Goal: Task Accomplishment & Management: Use online tool/utility

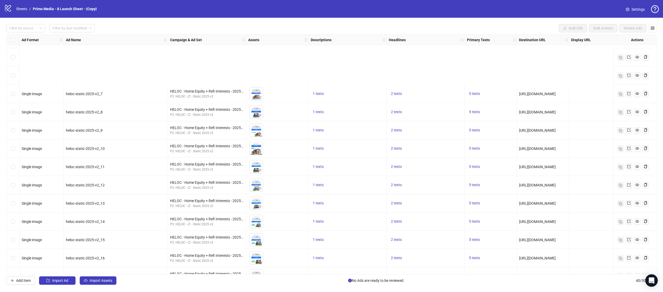
scroll to position [503, 0]
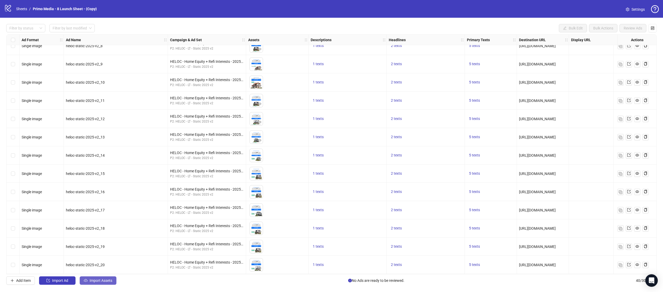
click at [104, 283] on button "Import Assets" at bounding box center [98, 280] width 37 height 8
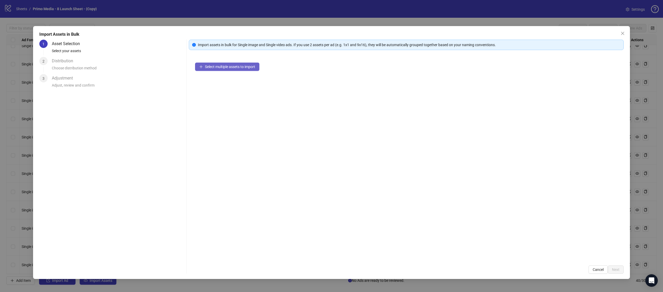
click at [224, 70] on button "Select multiple assets to import" at bounding box center [227, 67] width 64 height 8
click at [620, 271] on button "Next" at bounding box center [616, 269] width 16 height 8
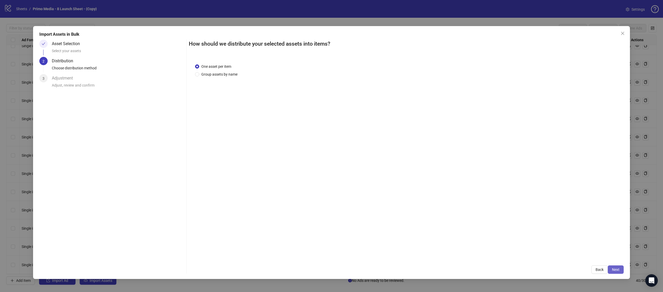
click at [620, 272] on button "Next" at bounding box center [616, 269] width 16 height 8
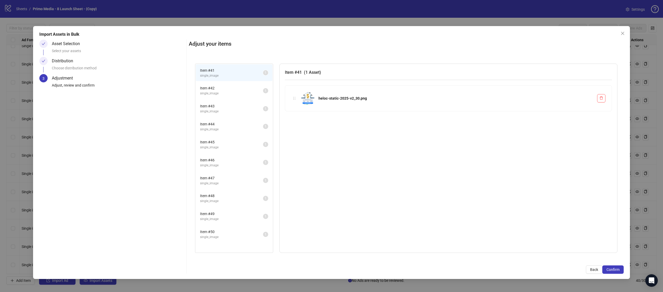
click at [238, 83] on li "Item # 42 single_image 1" at bounding box center [234, 90] width 77 height 17
click at [246, 71] on span "Item # 41" at bounding box center [231, 70] width 63 height 6
click at [595, 269] on span "Back" at bounding box center [594, 269] width 8 height 4
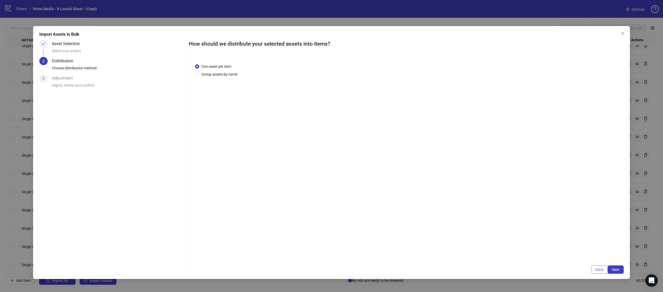
click at [596, 269] on span "Back" at bounding box center [600, 269] width 8 height 4
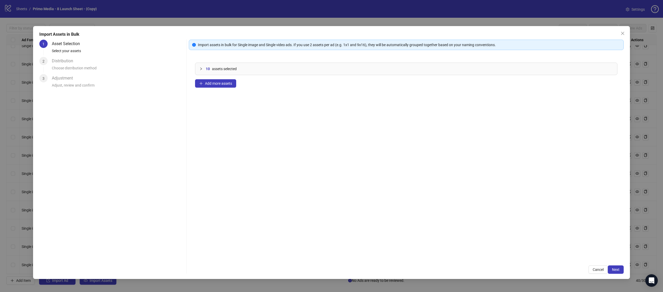
click at [201, 67] on icon "collapsed" at bounding box center [200, 68] width 3 height 3
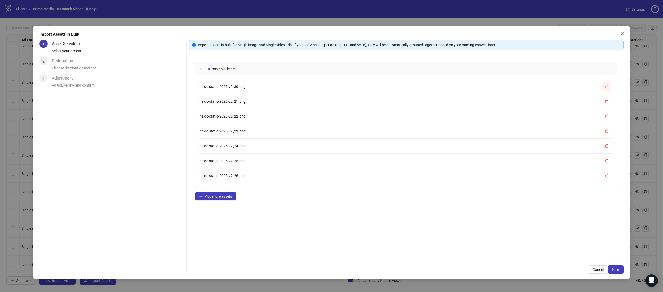
click at [609, 85] on button "button" at bounding box center [607, 86] width 8 height 8
click at [609, 86] on button "button" at bounding box center [607, 86] width 8 height 8
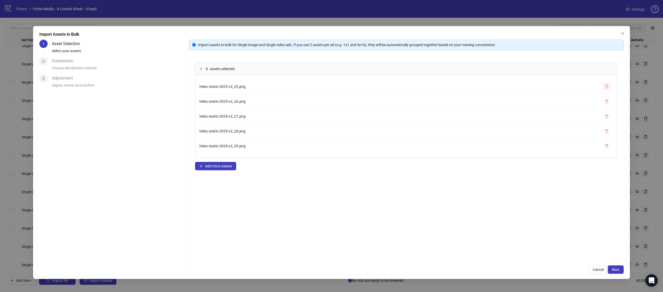
click at [609, 86] on button "button" at bounding box center [607, 86] width 8 height 8
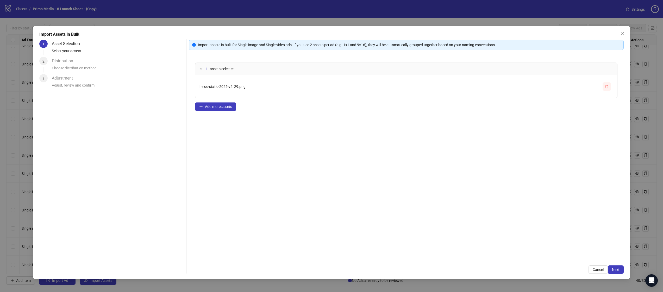
click at [609, 86] on button "button" at bounding box center [607, 86] width 8 height 8
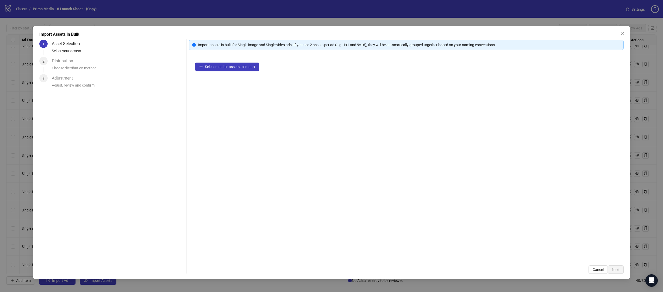
click at [202, 74] on div "Select multiple assets to import" at bounding box center [406, 157] width 435 height 203
click at [227, 67] on span "Select multiple assets to import" at bounding box center [230, 67] width 50 height 4
click at [615, 270] on span "Next" at bounding box center [616, 269] width 8 height 4
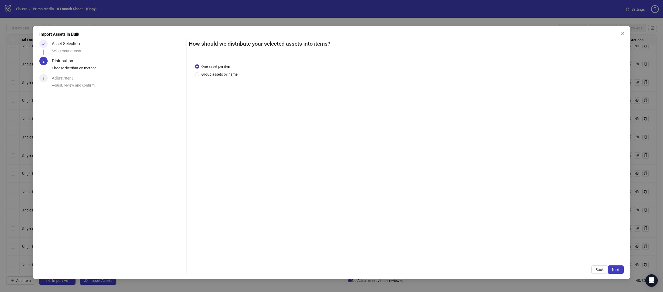
click at [615, 270] on span "Next" at bounding box center [616, 269] width 8 height 4
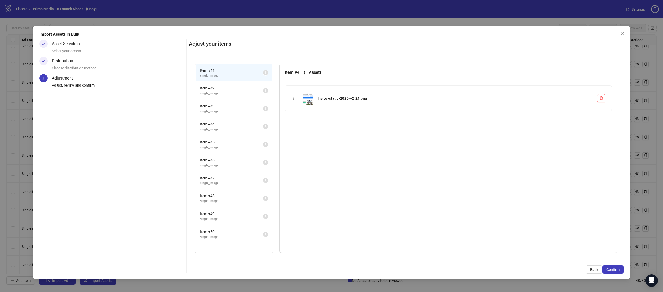
click at [615, 270] on span "Confirm" at bounding box center [613, 269] width 13 height 4
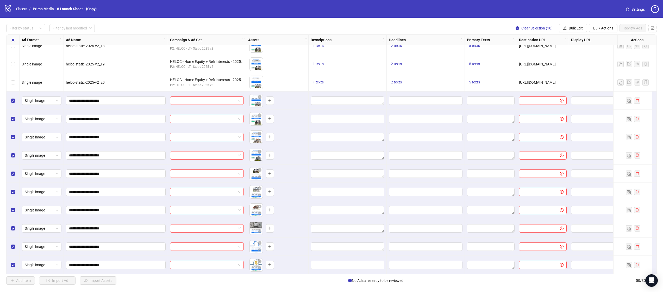
scroll to position [685, 0]
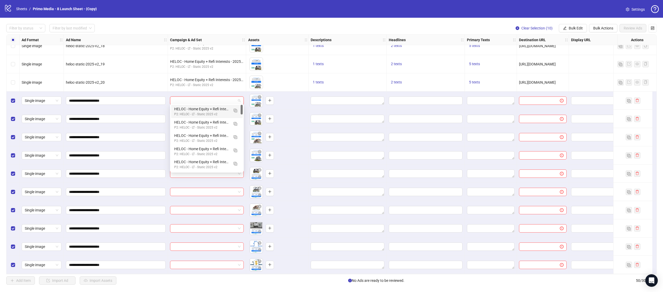
click at [189, 101] on input "search" at bounding box center [204, 101] width 63 height 8
type input "****"
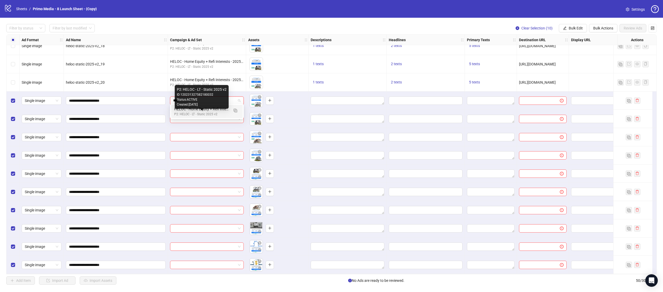
click at [187, 115] on div "P2: HELOC - LT - Static 2025 v2" at bounding box center [201, 114] width 55 height 5
click at [187, 117] on input "search" at bounding box center [204, 119] width 63 height 8
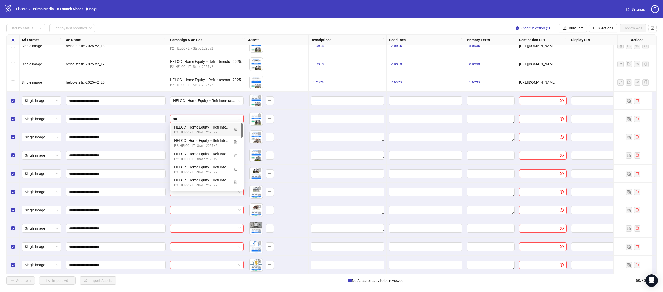
type input "****"
click at [184, 129] on div "HELOC - Home Equity + Refi Interests - 2025 StaticV2 - 22" at bounding box center [201, 127] width 55 height 6
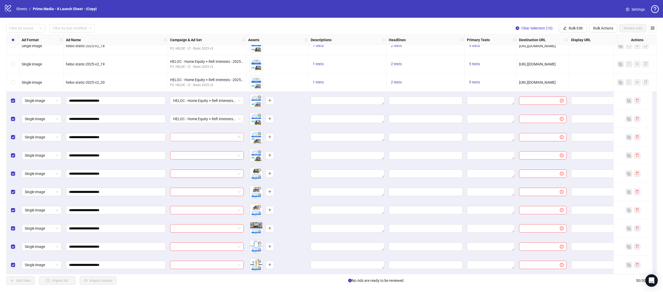
click at [185, 133] on input "search" at bounding box center [204, 137] width 63 height 8
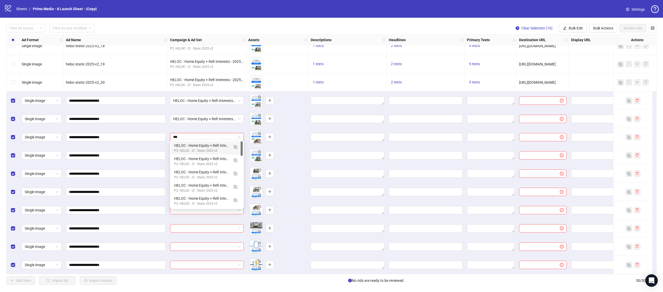
type input "****"
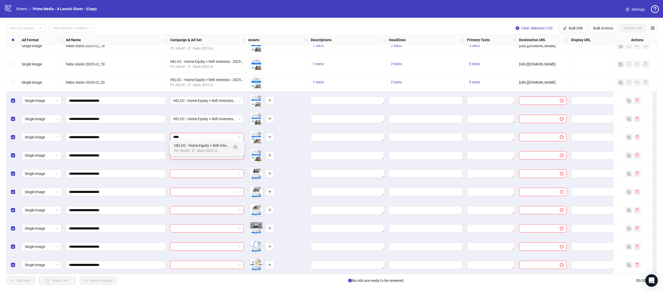
click at [194, 150] on div "P2: HELOC - LT - Static 2025 v2" at bounding box center [201, 150] width 55 height 5
click at [190, 155] on input "search" at bounding box center [204, 155] width 63 height 8
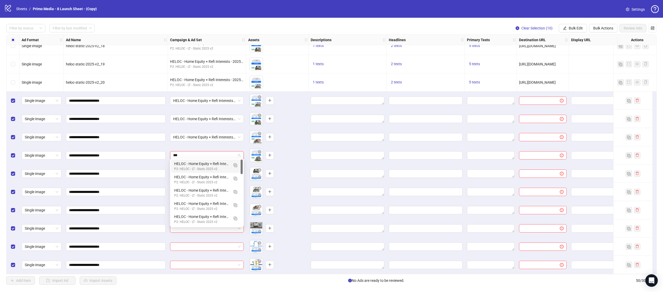
type input "****"
click at [182, 169] on div "P2: HELOC - LT - Static 2025 v2" at bounding box center [201, 168] width 55 height 5
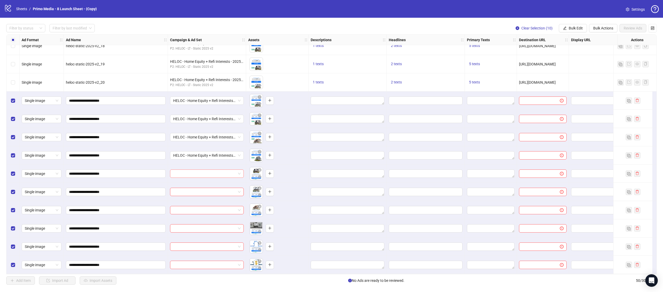
click at [182, 172] on input "search" at bounding box center [204, 174] width 63 height 8
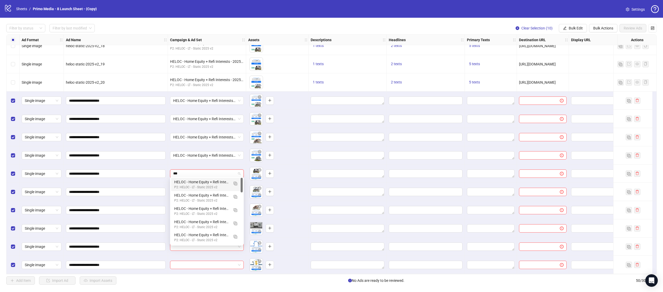
type input "****"
click at [186, 183] on div "HELOC - Home Equity + Refi Interests - 2025 StaticV2 - 25" at bounding box center [201, 182] width 55 height 6
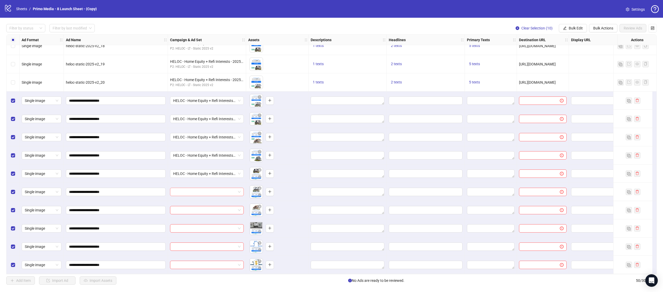
click at [182, 191] on input "search" at bounding box center [204, 192] width 63 height 8
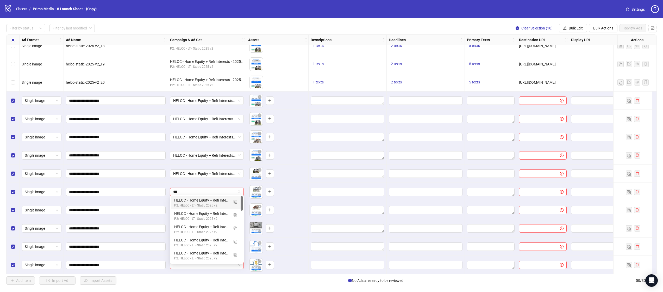
type input "****"
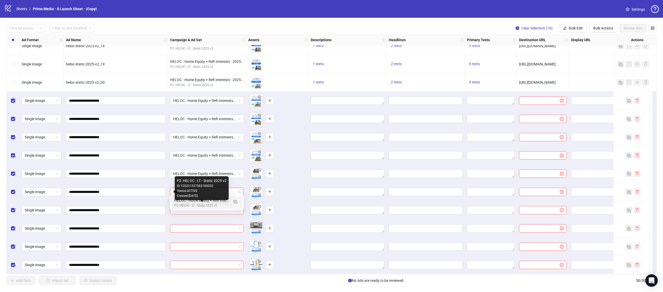
click at [181, 203] on div "P2: HELOC - LT - Static 2025 v2" at bounding box center [201, 205] width 55 height 5
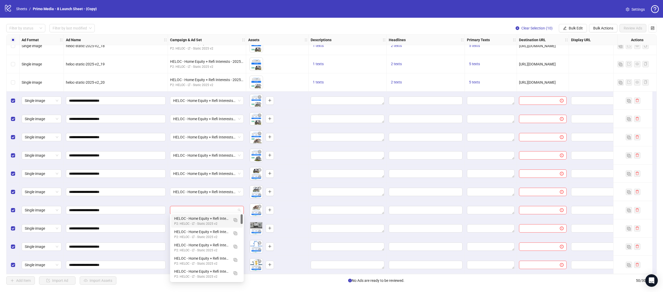
click at [186, 209] on input "search" at bounding box center [204, 210] width 63 height 8
type input "****"
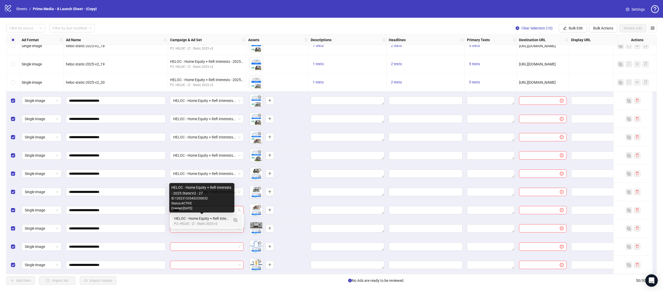
click at [192, 218] on div "HELOC - Home Equity + Refi Interests - 2025 StaticV2 - 27" at bounding box center [201, 218] width 55 height 6
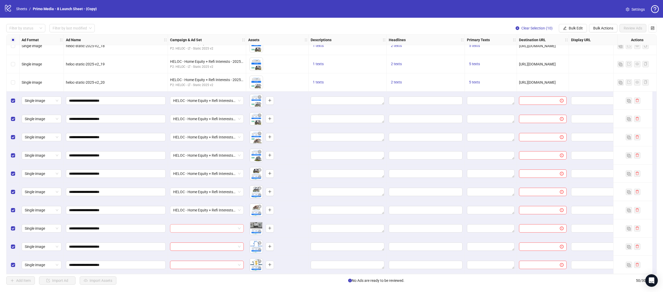
click at [189, 226] on input "search" at bounding box center [204, 228] width 63 height 8
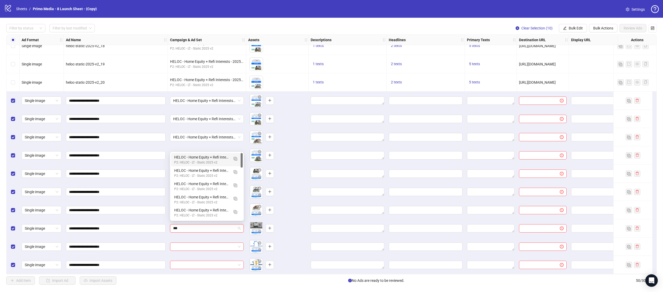
type input "****"
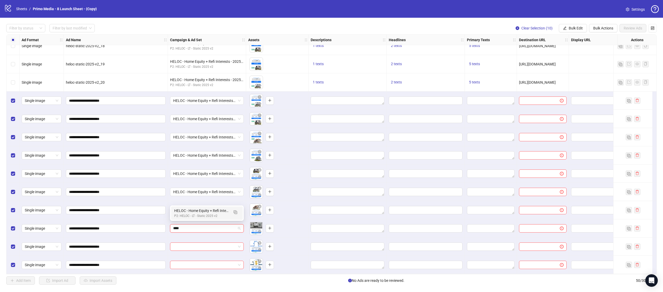
click at [188, 217] on div "P2: HELOC - LT - Static 2025 v2" at bounding box center [201, 215] width 55 height 5
click at [186, 247] on input "search" at bounding box center [204, 246] width 63 height 8
type input "****"
click at [207, 233] on div "P2: HELOC - LT - Static 2025 v2" at bounding box center [201, 234] width 55 height 5
click at [191, 263] on input "search" at bounding box center [204, 265] width 63 height 8
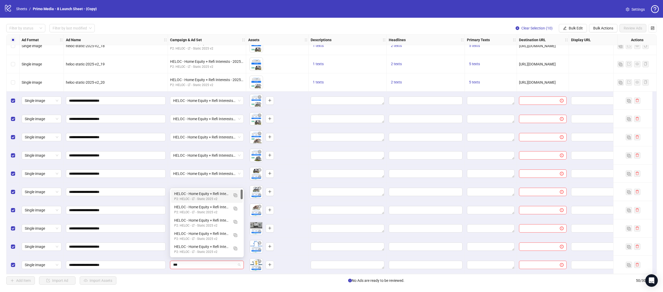
type input "****"
click at [195, 248] on div "HELOC - Home Equity + Refi Interests - 2025 StaticV2 - 30" at bounding box center [201, 247] width 55 height 6
click at [300, 266] on div "To pick up a draggable item, press the space bar. While dragging, use the arrow…" at bounding box center [277, 265] width 58 height 16
click at [370, 96] on textarea "Edit values" at bounding box center [348, 100] width 74 height 8
click at [296, 98] on div "To pick up a draggable item, press the space bar. While dragging, use the arrow…" at bounding box center [277, 100] width 58 height 16
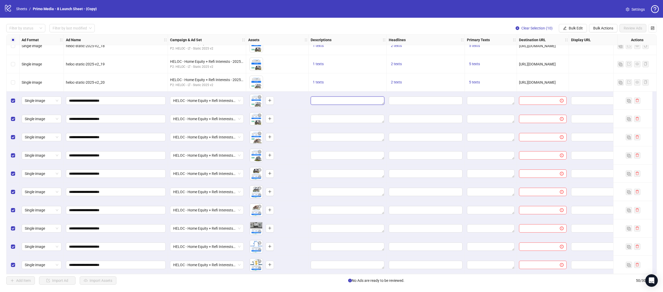
click at [323, 98] on textarea "Edit values" at bounding box center [348, 100] width 74 height 8
click at [569, 28] on span "Bulk Edit" at bounding box center [576, 28] width 14 height 4
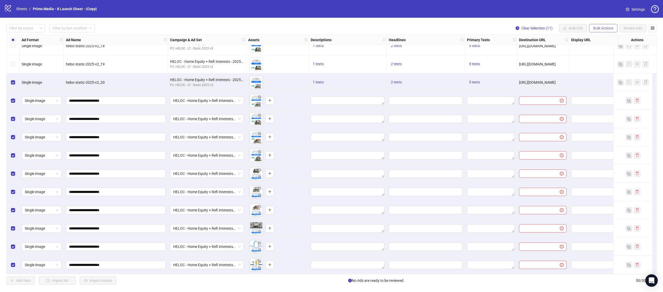
click at [598, 27] on span "Bulk Actions" at bounding box center [603, 28] width 20 height 4
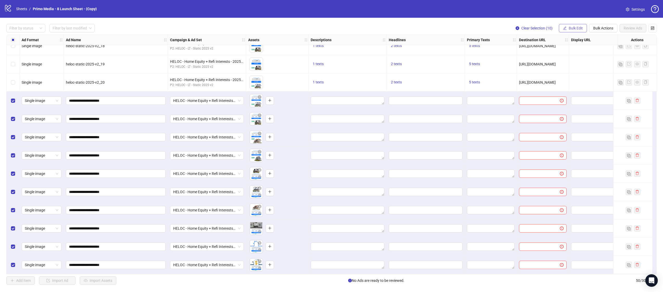
click at [574, 30] on button "Bulk Edit" at bounding box center [573, 28] width 28 height 8
click at [575, 79] on span "Primary Texts" at bounding box center [578, 80] width 31 height 6
click at [585, 79] on button "button" at bounding box center [588, 78] width 6 height 6
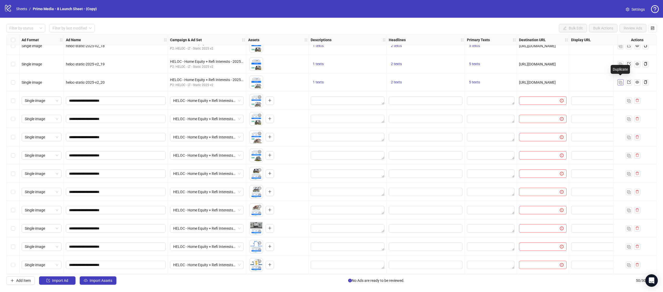
click at [620, 81] on img "button" at bounding box center [621, 83] width 4 height 4
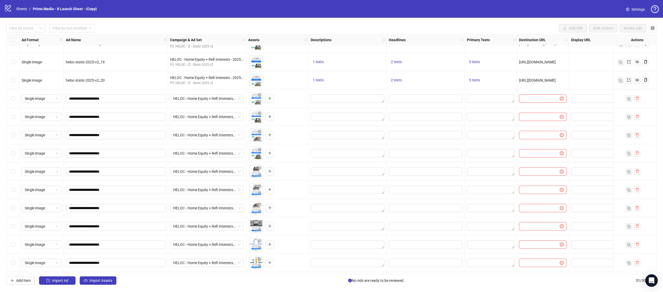
scroll to position [703, 0]
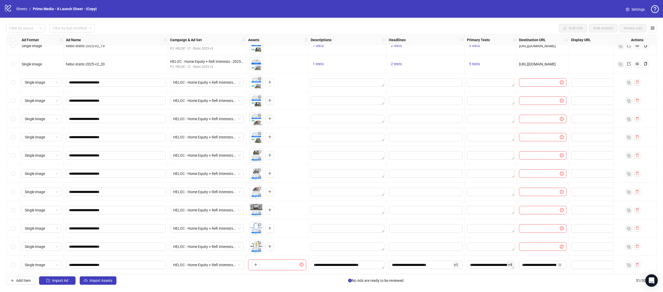
click at [14, 265] on div "Select row 51" at bounding box center [13, 264] width 13 height 18
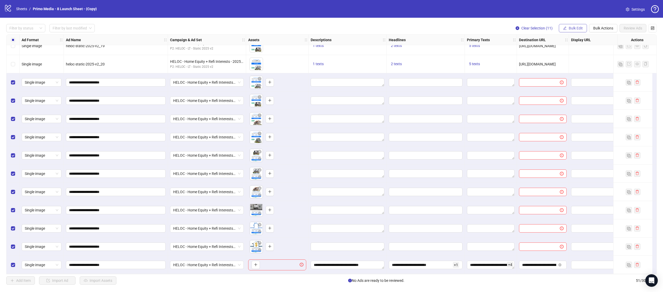
click at [567, 29] on button "Bulk Edit" at bounding box center [573, 28] width 28 height 8
click at [578, 79] on span "Primary Texts" at bounding box center [578, 80] width 31 height 6
click at [585, 81] on button "button" at bounding box center [588, 78] width 6 height 6
click at [9, 265] on div "Select row 51" at bounding box center [13, 264] width 13 height 18
click at [529, 27] on span "Clear Selection (10)" at bounding box center [536, 28] width 31 height 4
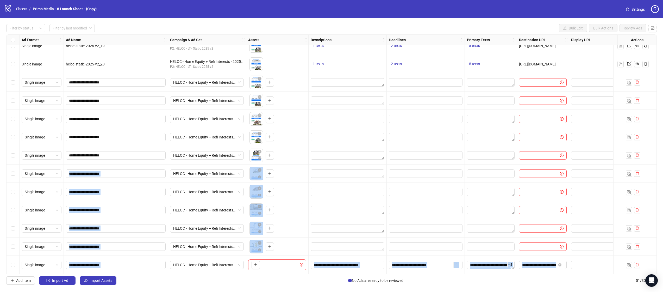
drag, startPoint x: 12, startPoint y: 267, endPoint x: 52, endPoint y: 178, distance: 97.1
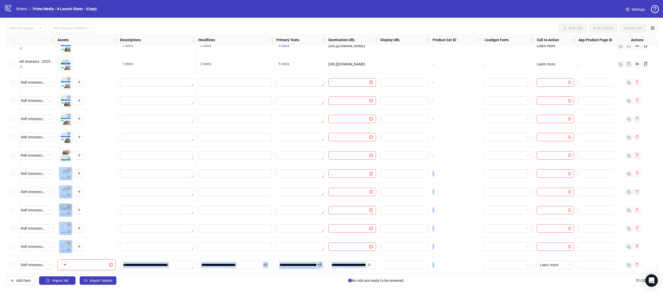
scroll to position [703, 206]
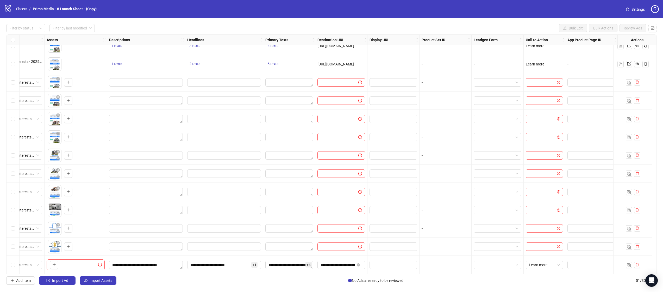
click at [645, 263] on div at bounding box center [632, 264] width 39 height 18
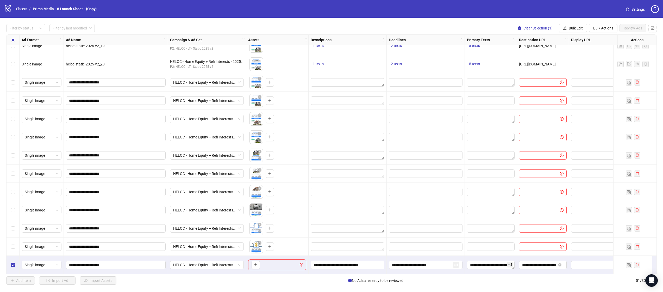
click at [13, 65] on div "Select row 40" at bounding box center [13, 64] width 13 height 18
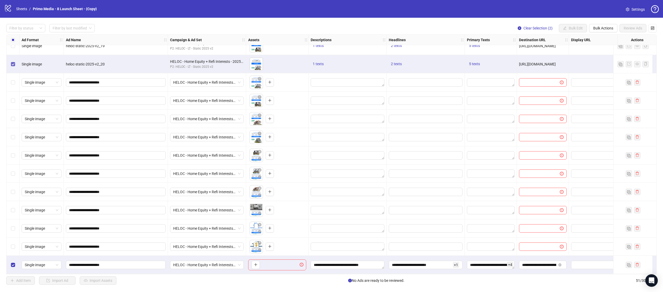
click at [13, 65] on label "Select row 40" at bounding box center [13, 64] width 4 height 6
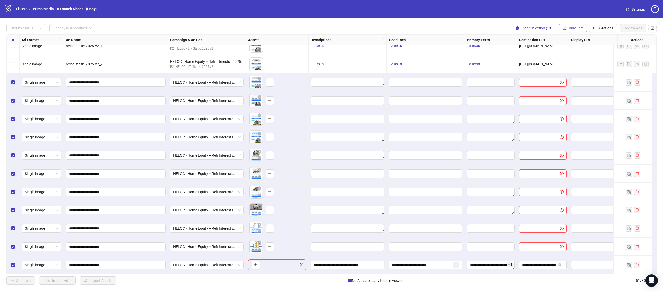
click at [579, 27] on span "Bulk Edit" at bounding box center [576, 28] width 14 height 4
click at [575, 83] on li "Primary Texts" at bounding box center [577, 80] width 37 height 8
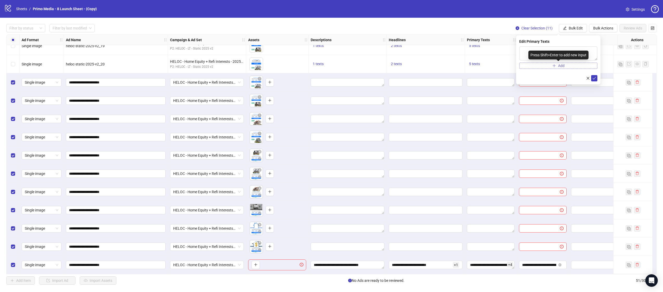
click at [586, 68] on button "Add" at bounding box center [558, 66] width 78 height 6
click at [587, 91] on button "button" at bounding box center [588, 94] width 6 height 6
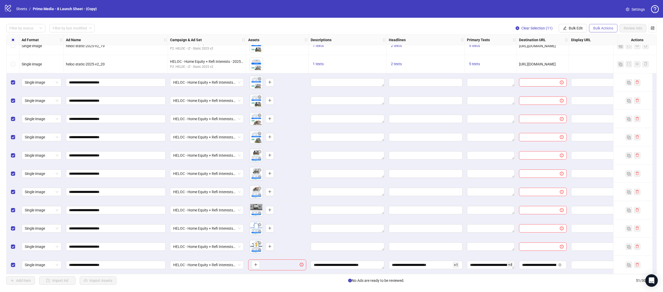
click at [596, 31] on button "Bulk Actions" at bounding box center [603, 28] width 28 height 8
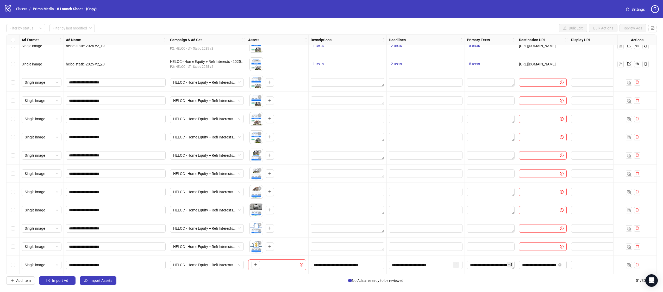
click at [15, 265] on div "Select row 51" at bounding box center [13, 264] width 13 height 18
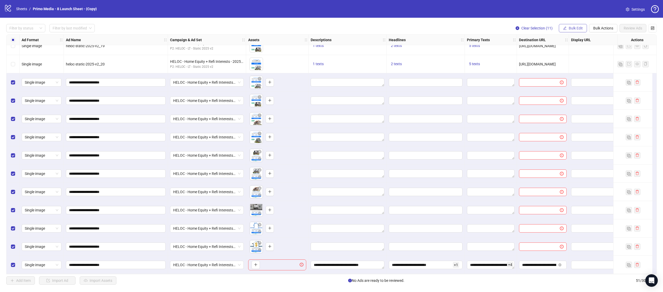
click at [573, 26] on button "Bulk Edit" at bounding box center [573, 28] width 28 height 8
click at [577, 79] on span "Primary Texts" at bounding box center [578, 80] width 31 height 6
click at [588, 75] on button "button" at bounding box center [588, 78] width 6 height 6
drag, startPoint x: 383, startPoint y: 265, endPoint x: 380, endPoint y: 228, distance: 36.9
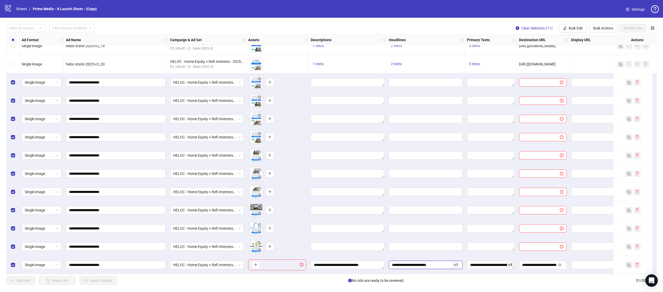
click at [431, 262] on input "**********" at bounding box center [422, 265] width 60 height 6
click at [432, 175] on span "Edit values" at bounding box center [426, 173] width 74 height 8
click at [422, 79] on input "Edit values" at bounding box center [425, 82] width 66 height 6
click at [621, 162] on div at bounding box center [632, 155] width 39 height 18
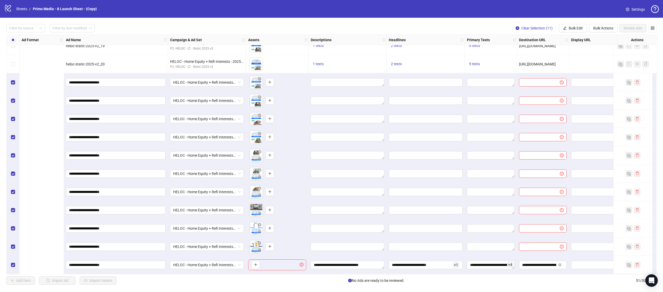
scroll to position [703, 206]
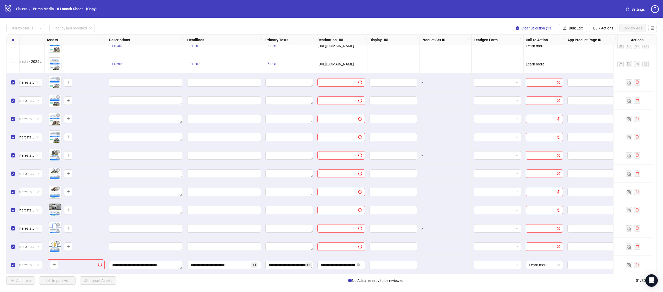
click at [640, 239] on div at bounding box center [632, 246] width 39 height 18
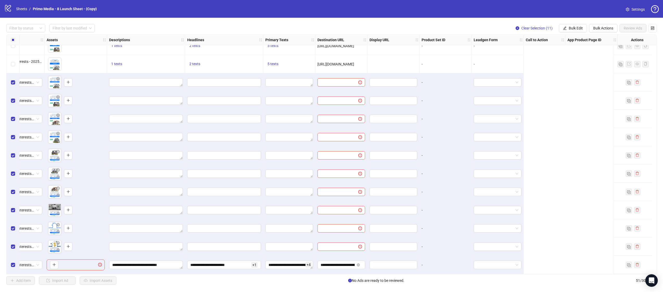
scroll to position [703, 0]
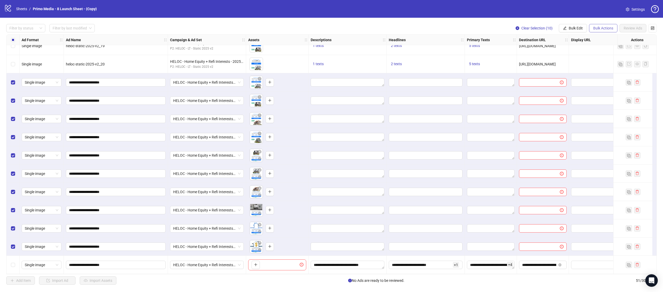
click at [602, 29] on span "Bulk Actions" at bounding box center [603, 28] width 20 height 4
click at [610, 54] on span "Duplicate with assets" at bounding box center [611, 55] width 36 height 6
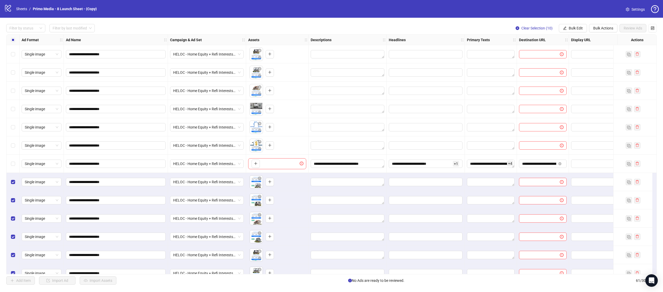
scroll to position [803, 0]
click at [10, 145] on div "Select row 50" at bounding box center [13, 145] width 13 height 18
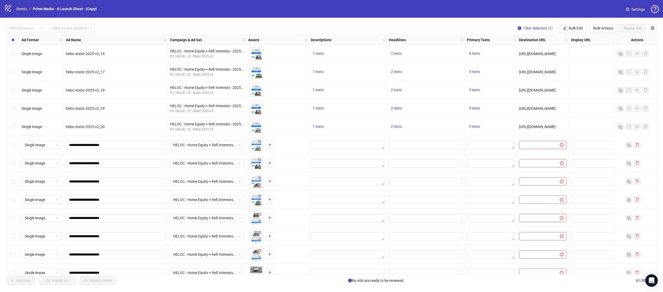
scroll to position [635, 0]
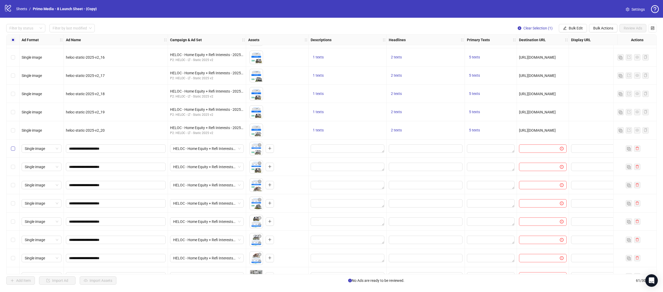
click at [11, 146] on label "Select row 41" at bounding box center [13, 149] width 4 height 6
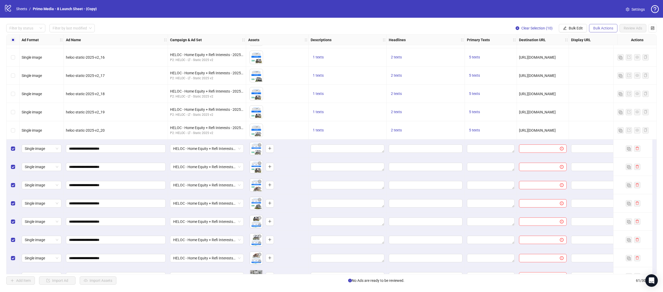
click at [608, 27] on span "Bulk Actions" at bounding box center [603, 28] width 20 height 4
click at [600, 37] on span "Delete" at bounding box center [611, 39] width 36 height 6
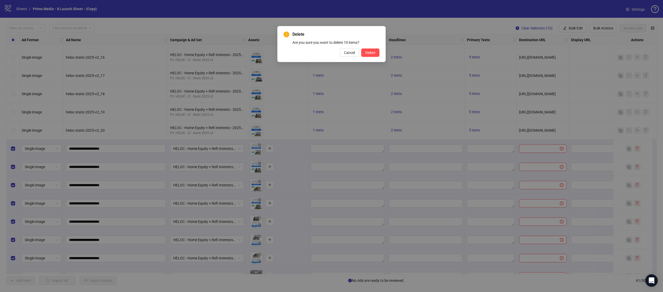
click at [380, 55] on div "Delete Are you sure you want to delete 10 items? Cancel Delete" at bounding box center [331, 44] width 108 height 36
click at [375, 55] on button "Delete" at bounding box center [370, 52] width 18 height 8
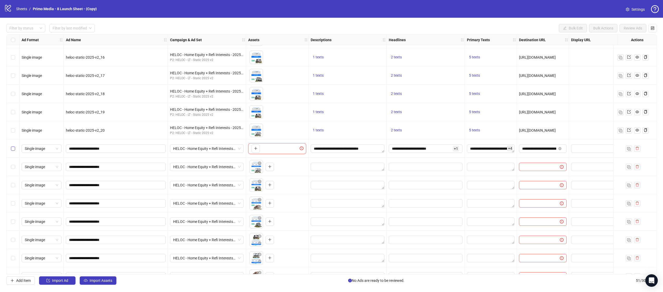
click at [11, 151] on label "Select row 41" at bounding box center [13, 149] width 4 height 6
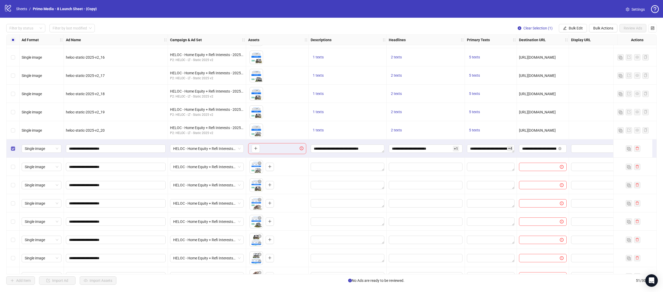
scroll to position [703, 0]
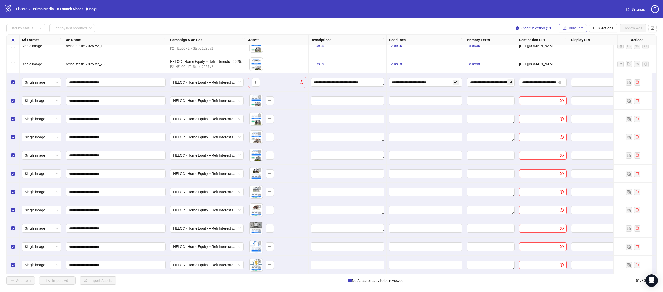
click at [576, 30] on span "Bulk Edit" at bounding box center [576, 28] width 14 height 4
click at [579, 80] on span "Primary Texts" at bounding box center [578, 80] width 31 height 6
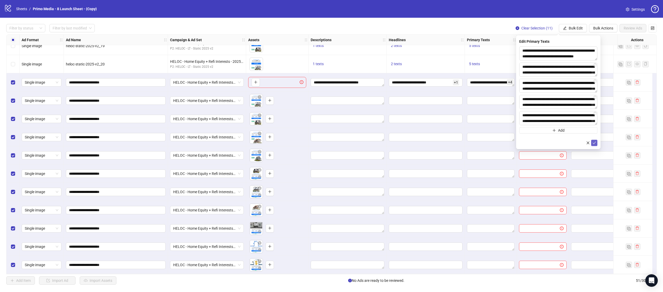
click at [593, 145] on button "submit" at bounding box center [594, 143] width 6 height 6
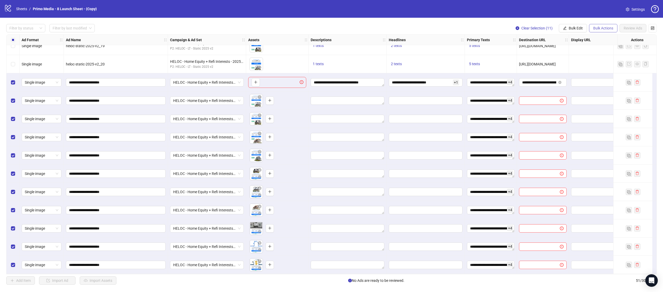
click at [593, 30] on button "Bulk Actions" at bounding box center [603, 28] width 28 height 8
click at [583, 27] on button "Bulk Edit" at bounding box center [573, 28] width 28 height 8
click at [582, 74] on span "Headlines" at bounding box center [578, 72] width 31 height 6
click at [592, 80] on button "submit" at bounding box center [594, 83] width 6 height 6
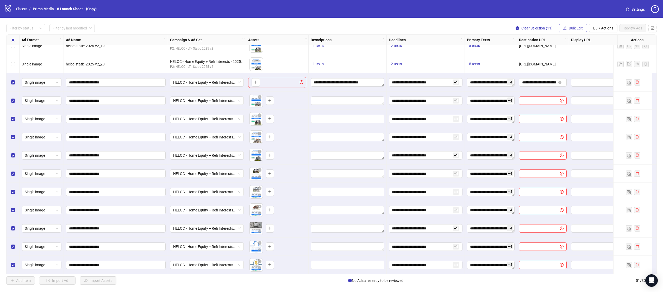
click at [566, 28] on icon "edit" at bounding box center [565, 28] width 4 height 4
click at [574, 63] on span "Descriptions" at bounding box center [578, 64] width 31 height 6
click at [592, 80] on button "submit" at bounding box center [594, 78] width 6 height 6
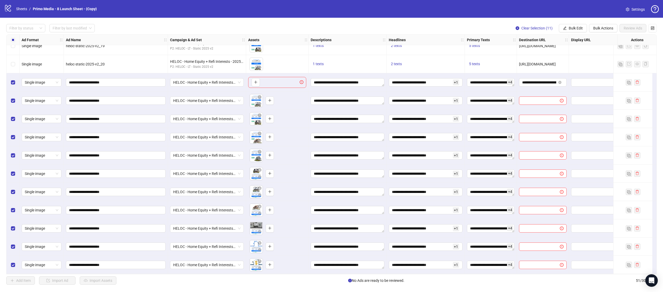
scroll to position [703, 206]
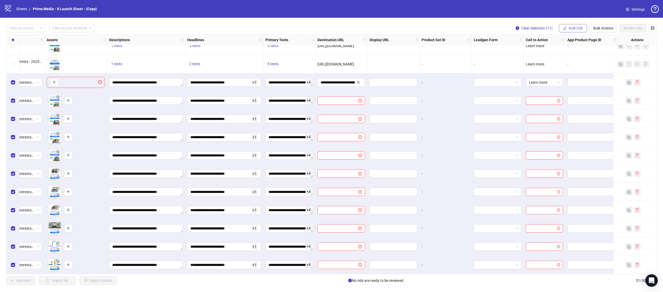
click at [572, 27] on span "Bulk Edit" at bounding box center [576, 28] width 14 height 4
click at [577, 88] on span "Destination URL" at bounding box center [578, 89] width 31 height 6
click at [593, 66] on span "submit" at bounding box center [594, 64] width 4 height 4
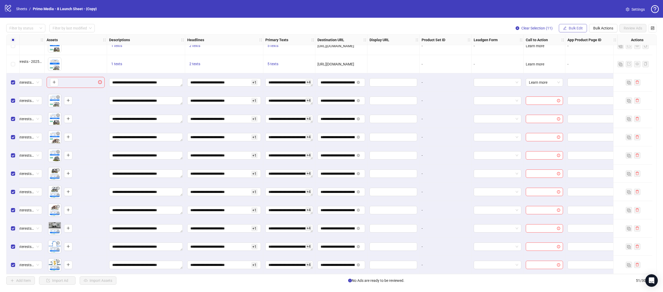
click at [573, 29] on span "Bulk Edit" at bounding box center [576, 28] width 14 height 4
click at [578, 113] on span "Call to Action" at bounding box center [578, 114] width 31 height 6
click at [594, 63] on icon "check" at bounding box center [594, 64] width 4 height 4
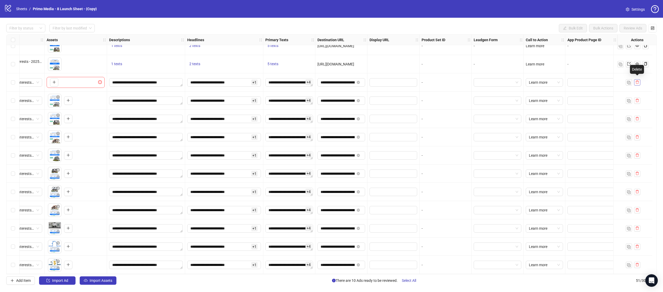
click at [639, 82] on button "button" at bounding box center [637, 82] width 6 height 6
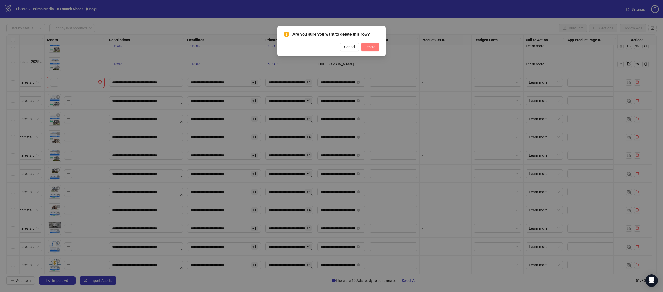
click at [368, 47] on span "Delete" at bounding box center [370, 47] width 10 height 4
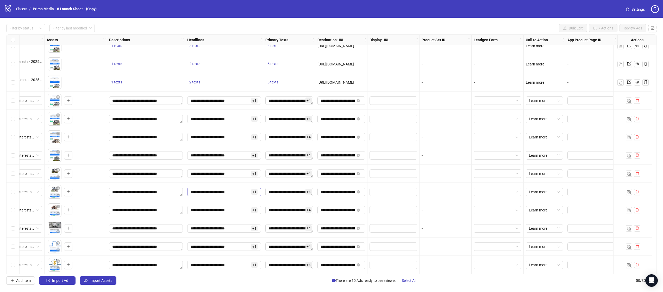
scroll to position [685, 0]
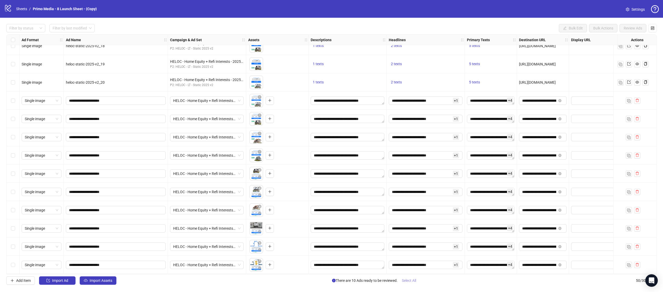
click at [408, 280] on span "Select All" at bounding box center [409, 280] width 14 height 4
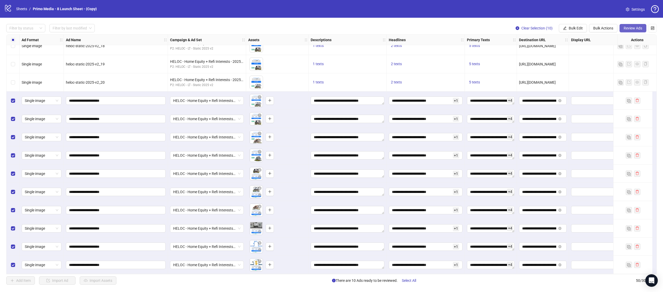
click at [637, 29] on span "Review Ads" at bounding box center [633, 28] width 18 height 4
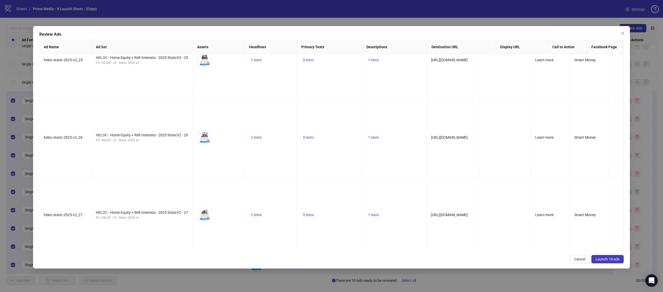
scroll to position [576, 0]
click at [624, 32] on icon "close" at bounding box center [623, 33] width 4 height 4
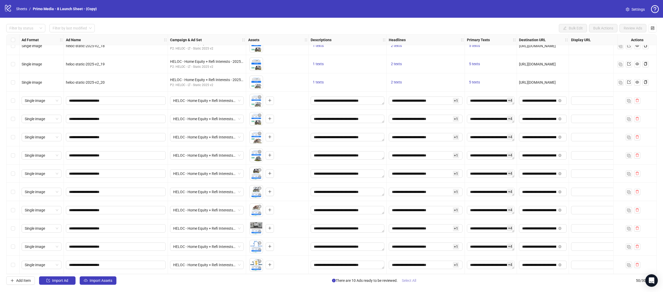
click at [403, 282] on button "Select All" at bounding box center [409, 280] width 23 height 8
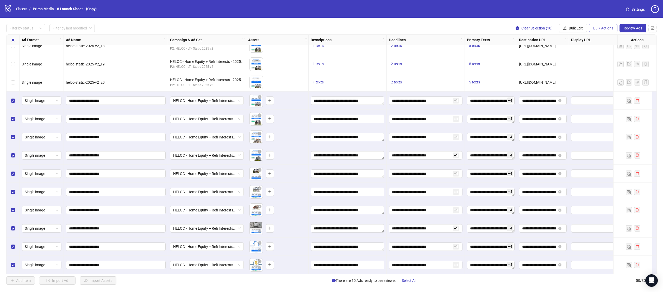
click at [596, 28] on span "Bulk Actions" at bounding box center [603, 28] width 20 height 4
click at [610, 56] on span "Duplicate with assets" at bounding box center [611, 55] width 36 height 6
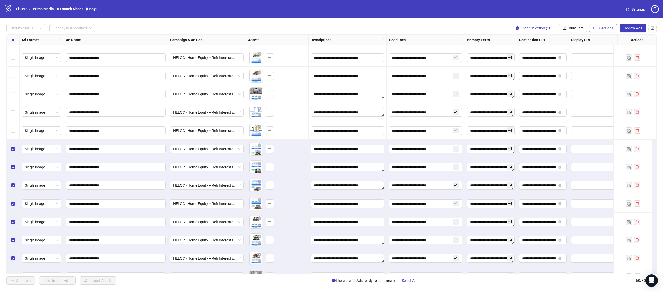
scroll to position [867, 0]
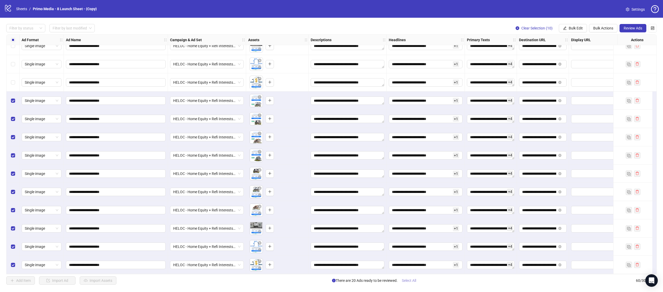
click at [410, 278] on span "Select All" at bounding box center [409, 280] width 14 height 4
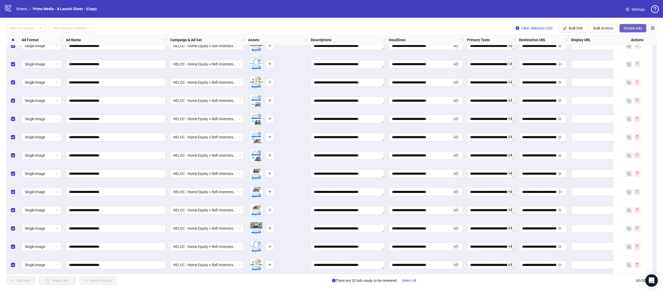
click at [635, 28] on span "Review Ads" at bounding box center [633, 28] width 18 height 4
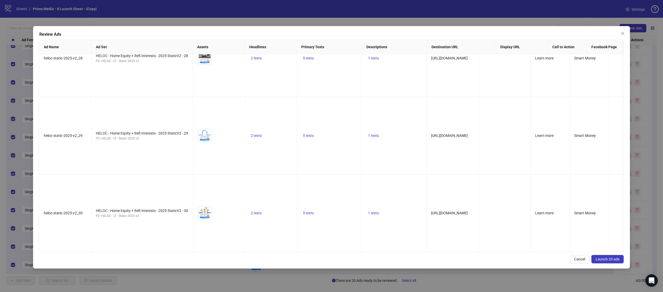
click at [607, 260] on span "Launch 20 ads" at bounding box center [608, 259] width 24 height 4
